Goal: Find specific page/section: Find specific page/section

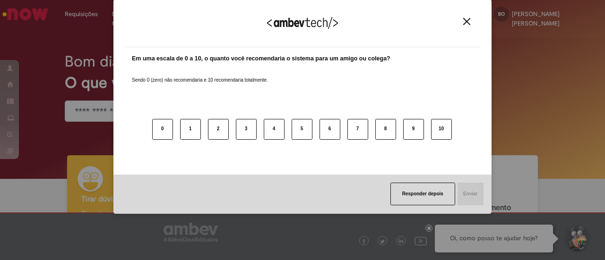
click at [466, 19] on img "Close" at bounding box center [466, 21] width 7 height 7
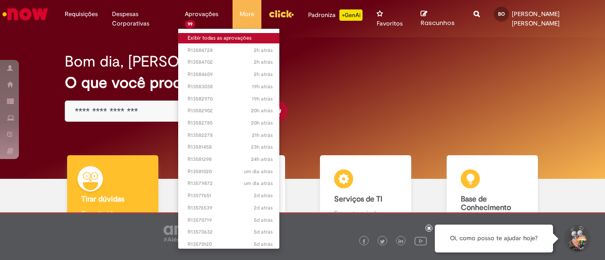
click at [217, 35] on link "Exibir todas as aprovações" at bounding box center [230, 38] width 104 height 10
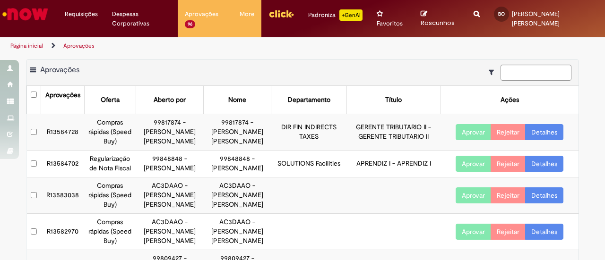
click at [33, 17] on img "Ir para a Homepage" at bounding box center [25, 14] width 49 height 19
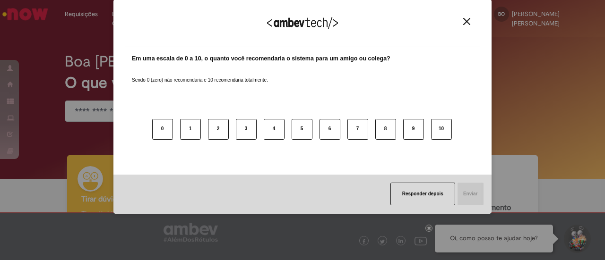
click at [467, 19] on img "Close" at bounding box center [466, 21] width 7 height 7
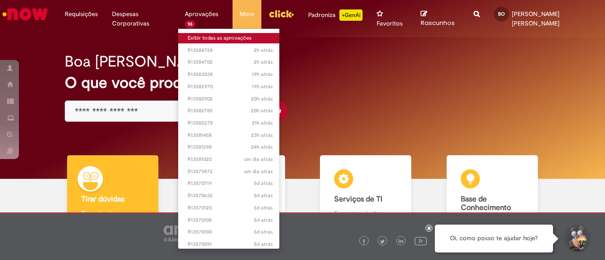
click at [213, 36] on link "Exibir todas as aprovações" at bounding box center [230, 38] width 104 height 10
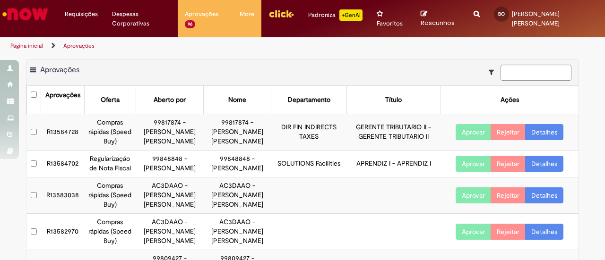
click at [28, 11] on img "Ir para a Homepage" at bounding box center [25, 14] width 49 height 19
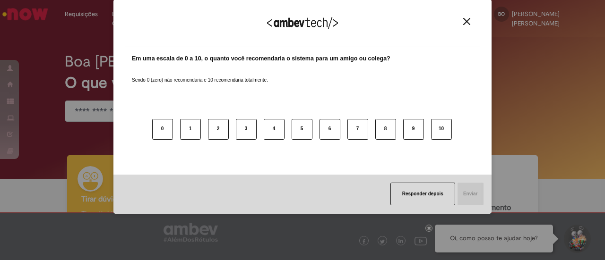
click at [468, 20] on img "Close" at bounding box center [466, 21] width 7 height 7
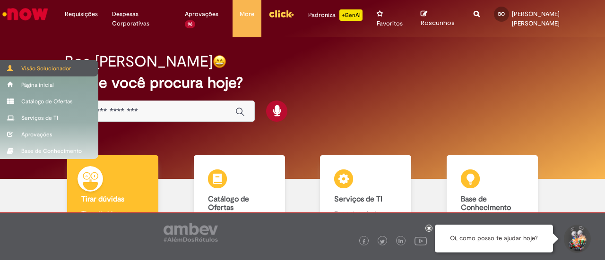
click at [43, 67] on div "Visão Solucionador" at bounding box center [49, 68] width 98 height 17
